Goal: Find specific page/section: Find specific page/section

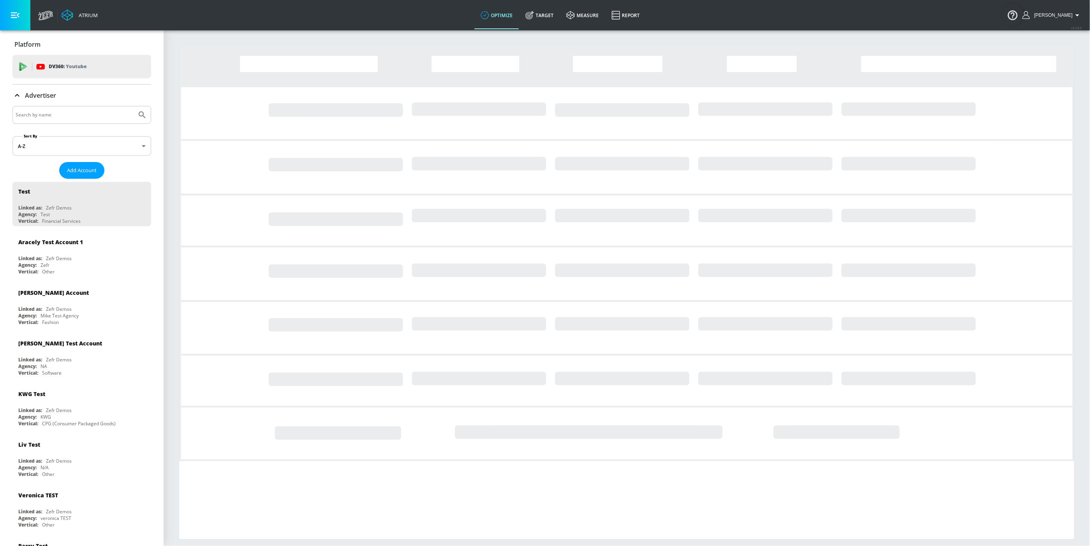
click at [61, 118] on input "Search by name" at bounding box center [75, 115] width 118 height 10
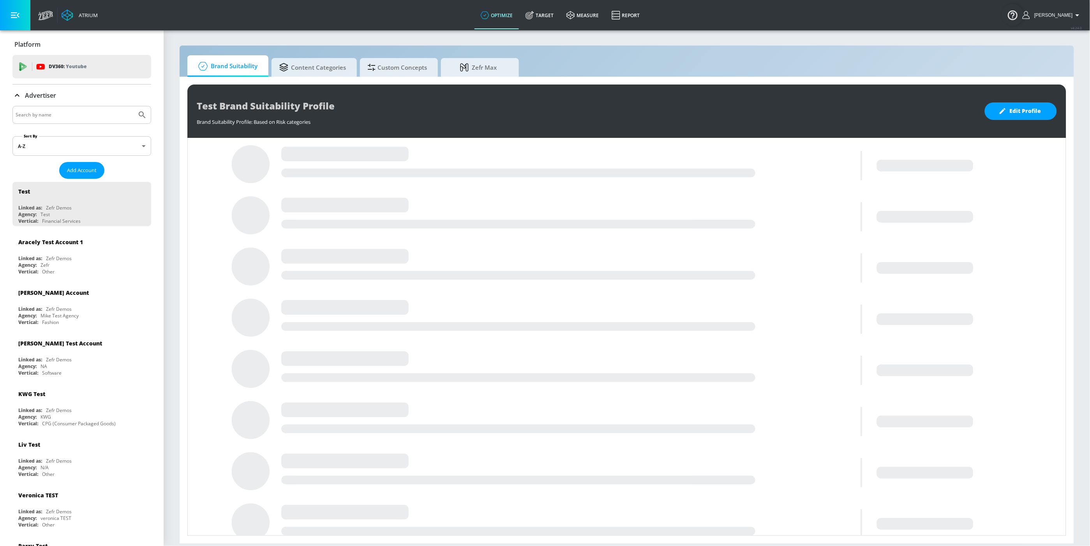
type input "u"
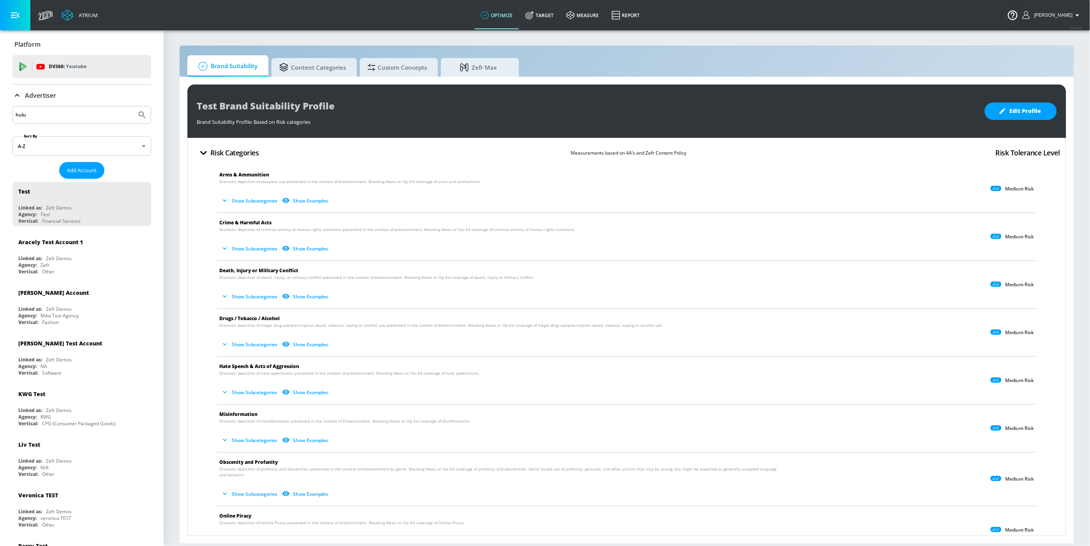
type input "hulu"
click at [134, 106] on button "Submit Search" at bounding box center [142, 114] width 17 height 17
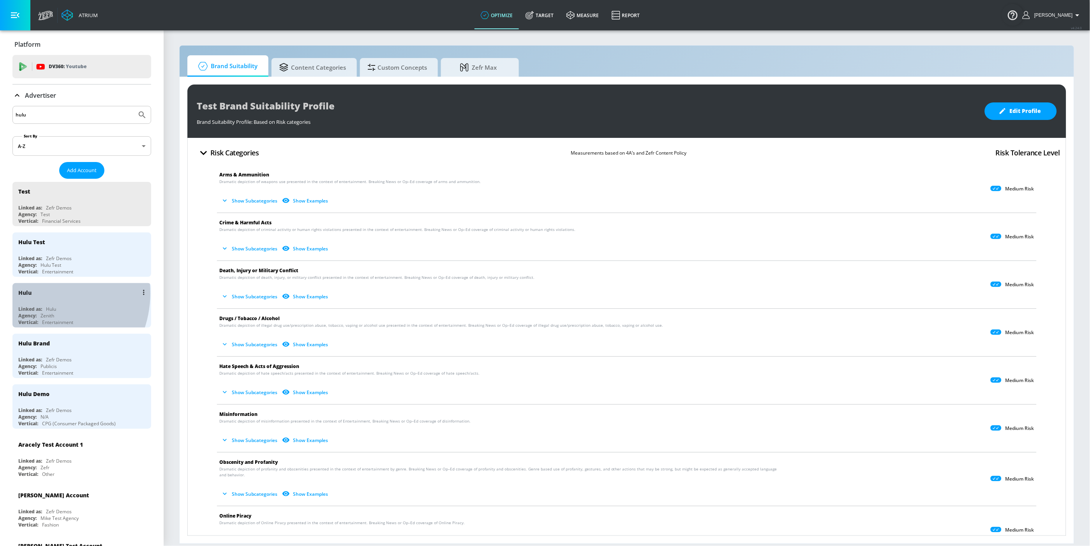
click at [40, 293] on div "Hulu" at bounding box center [83, 292] width 131 height 19
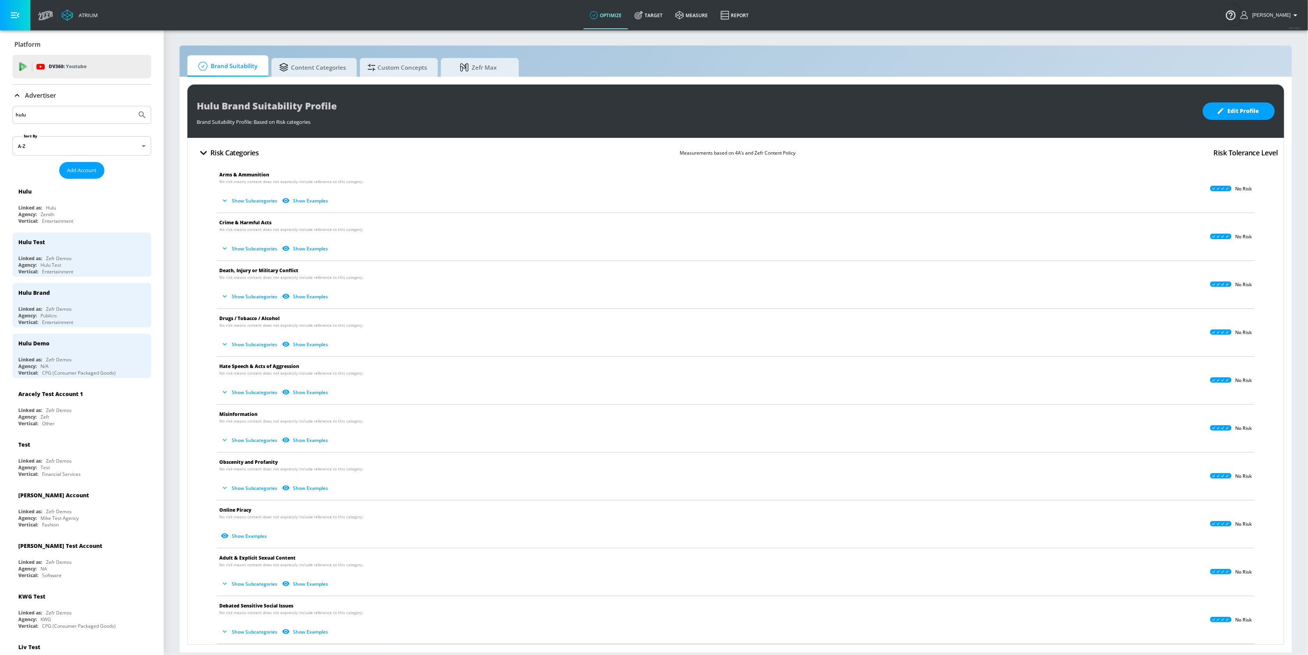
drag, startPoint x: 1043, startPoint y: 0, endPoint x: 1071, endPoint y: 50, distance: 57.2
click at [1071, 50] on div "Brand Suitability Content Categories Custom Concepts Zefr Max Hulu Brand Suitab…" at bounding box center [736, 349] width 1114 height 608
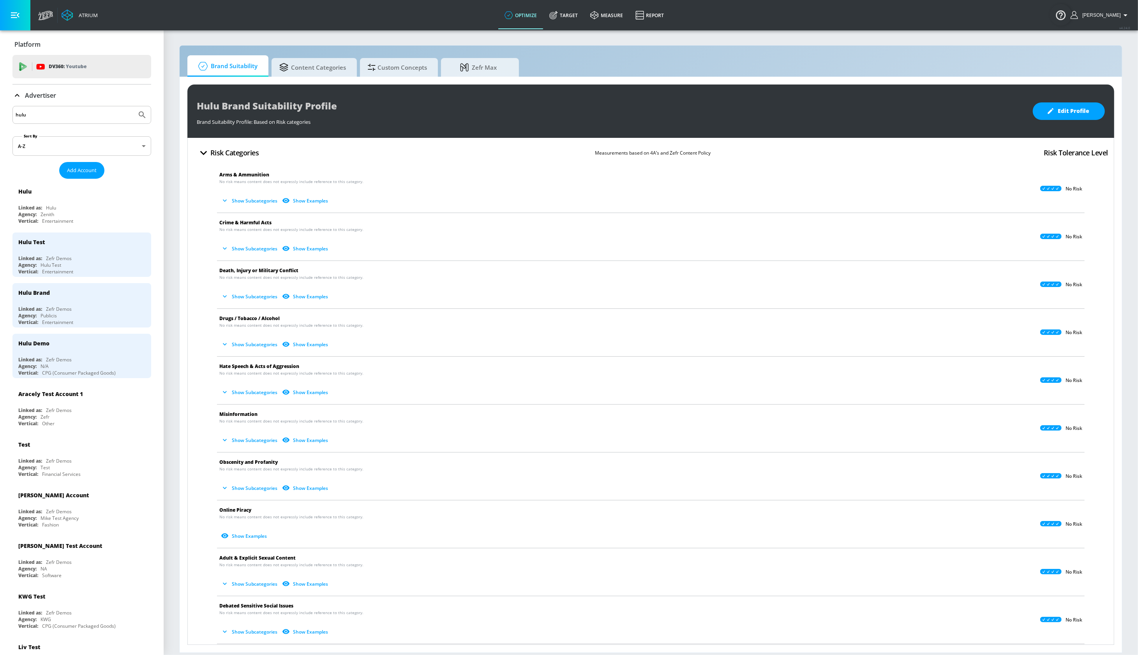
click at [677, 46] on div "Brand Suitability Content Categories Custom Concepts Zefr Max Hulu Brand Suitab…" at bounding box center [650, 349] width 943 height 608
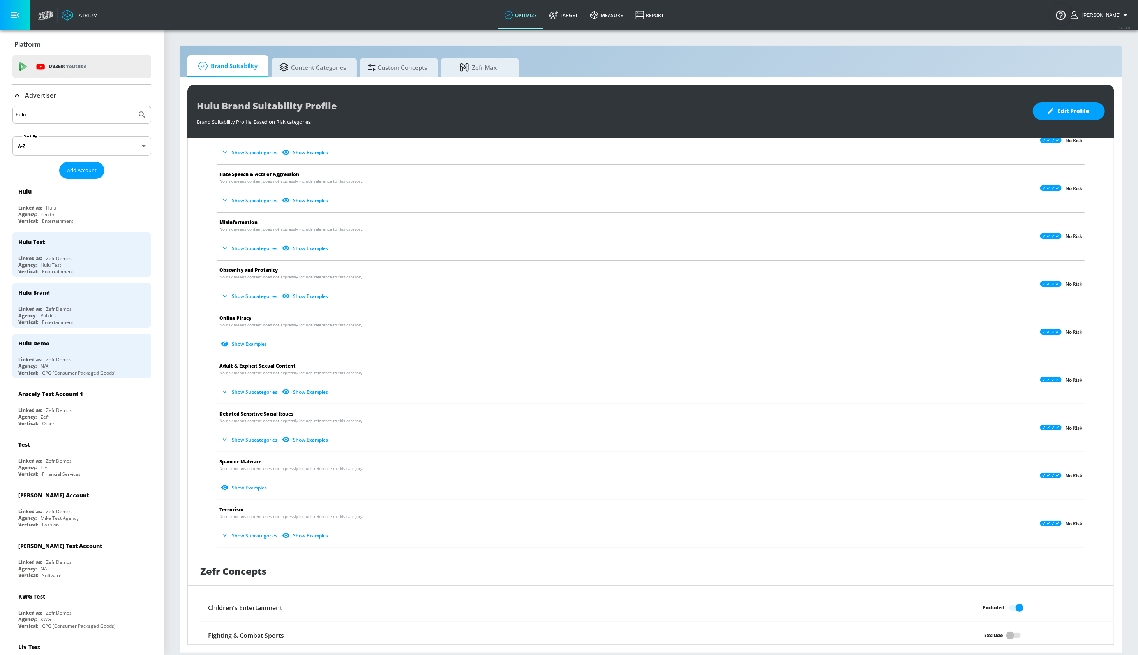
scroll to position [309, 0]
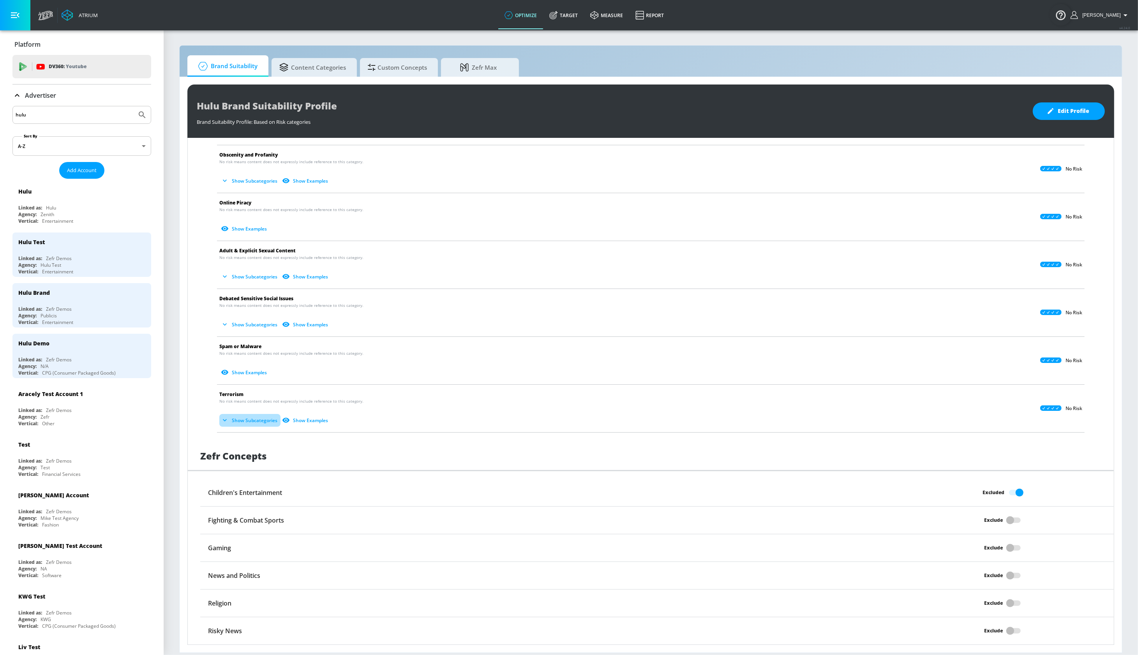
click at [253, 423] on button "Show Subcategories" at bounding box center [249, 420] width 61 height 13
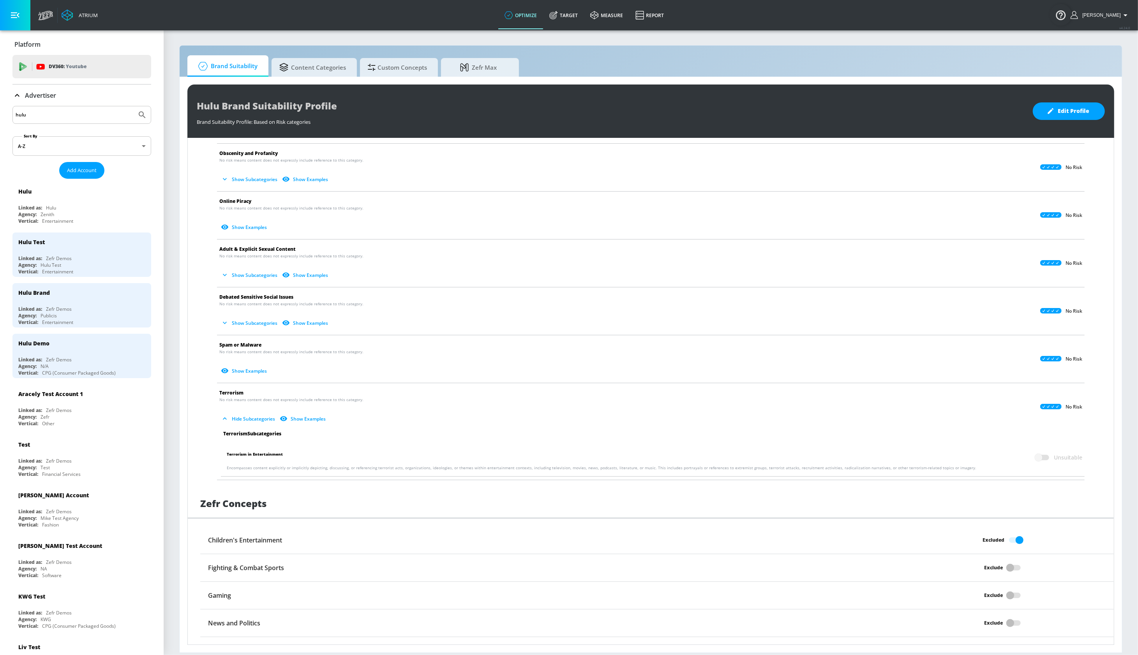
click at [253, 423] on button "Hide Subcategories" at bounding box center [248, 419] width 59 height 13
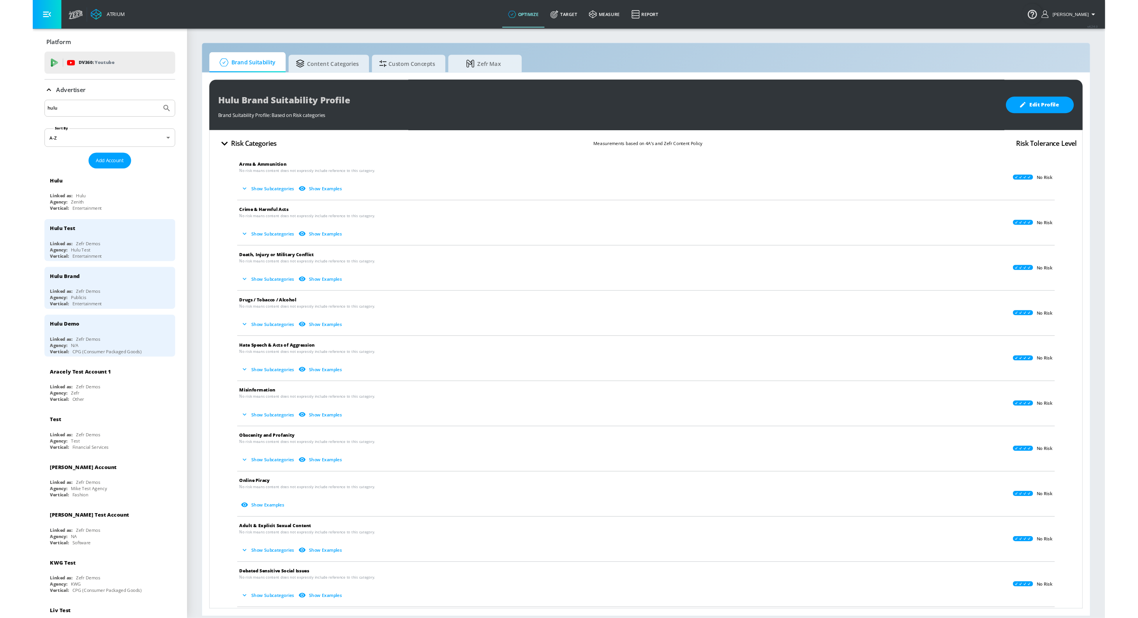
scroll to position [0, 0]
